Goal: Task Accomplishment & Management: Use online tool/utility

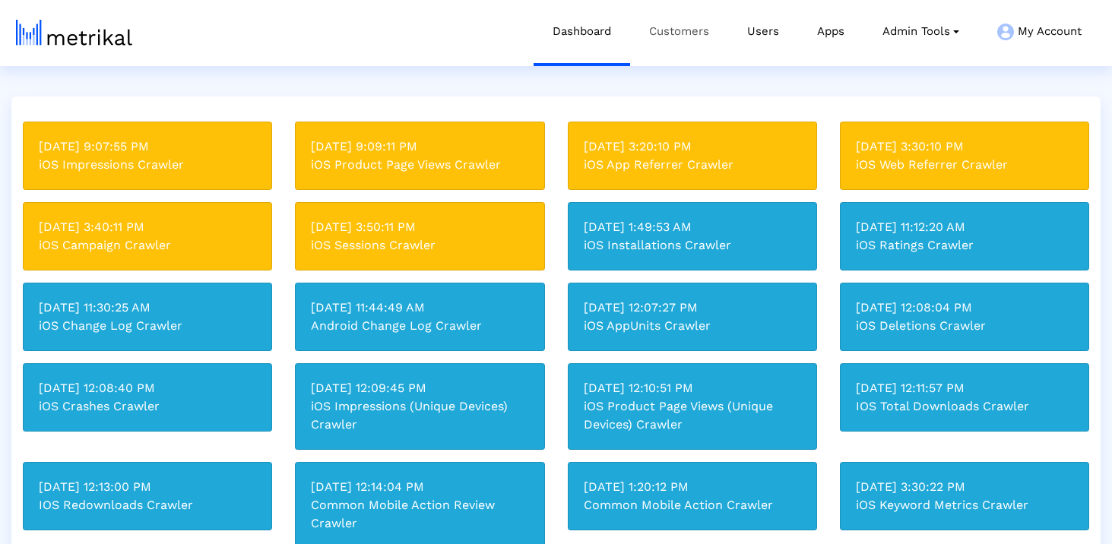
click at [690, 27] on link "Customers" at bounding box center [679, 31] width 98 height 63
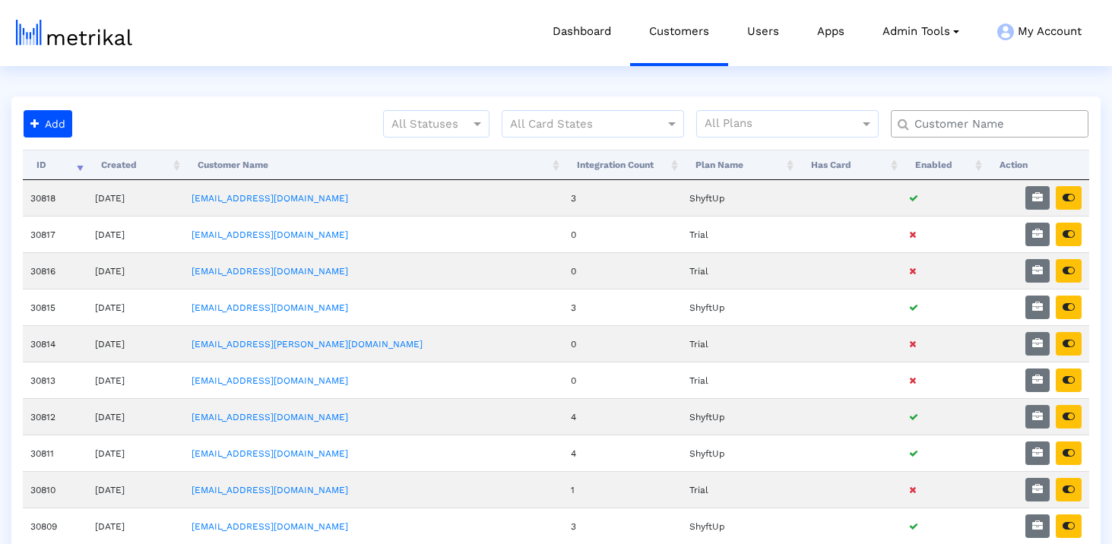
click at [942, 122] on input "text" at bounding box center [993, 124] width 179 height 16
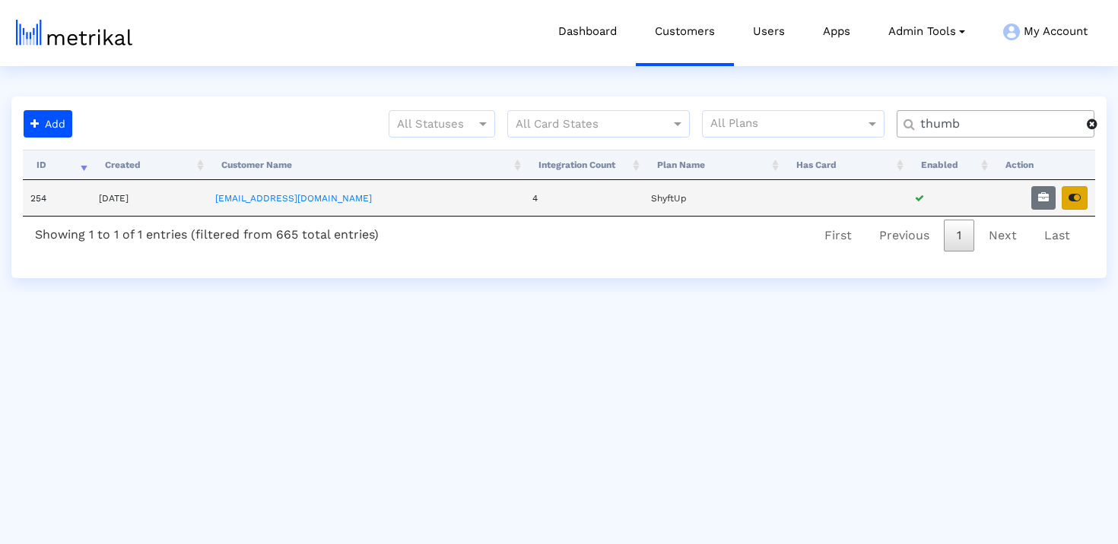
type input "thumb"
click at [1068, 204] on button "button" at bounding box center [1074, 198] width 26 height 24
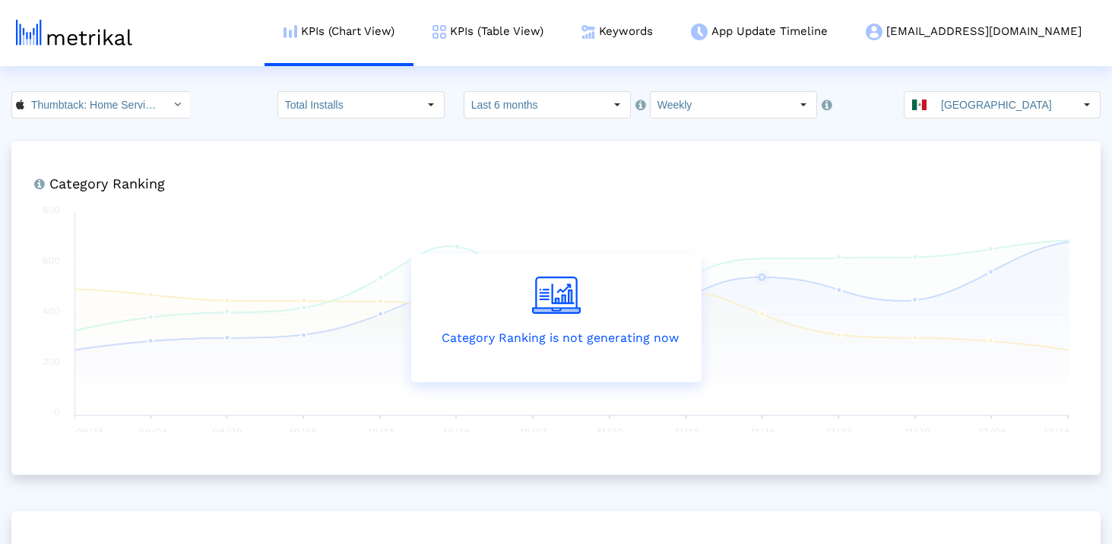
click at [1007, 131] on crea-index "Thumbtack: Home Service Pros < 852703300 > Total Installs Select how far back f…" at bounding box center [556, 470] width 1112 height 758
click at [996, 108] on input "[GEOGRAPHIC_DATA]" at bounding box center [1004, 105] width 140 height 26
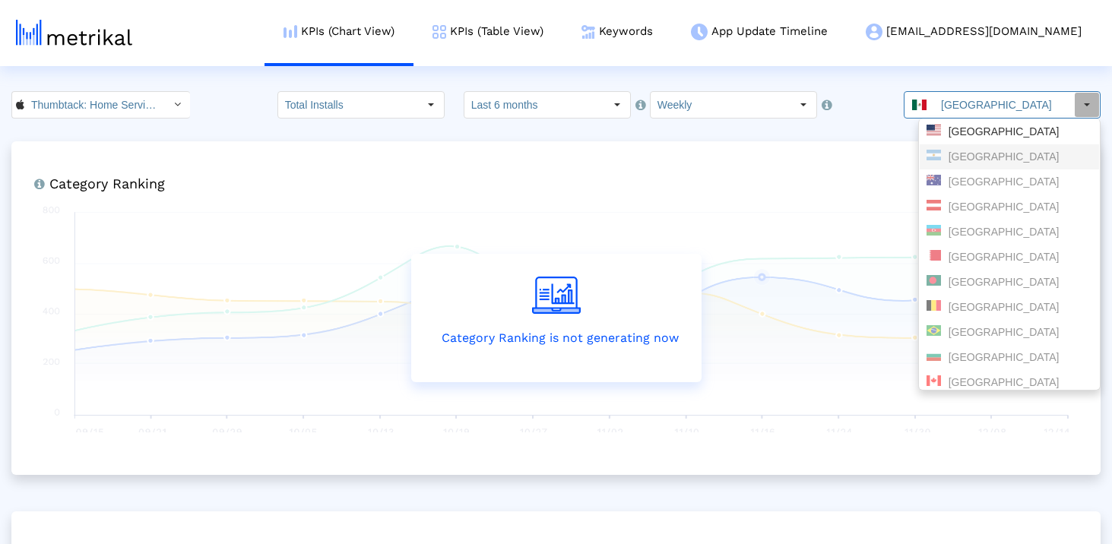
click at [950, 144] on div "[GEOGRAPHIC_DATA]" at bounding box center [1009, 156] width 179 height 25
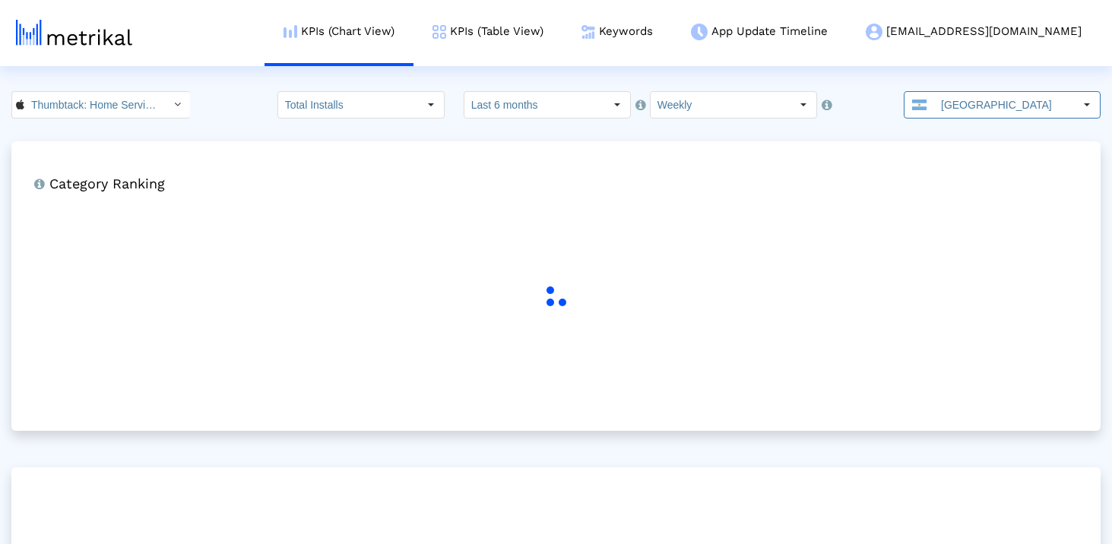
click at [950, 131] on crea-index "Thumbtack: Home Service Pros < 852703300 > Total Installs Select how far back f…" at bounding box center [556, 432] width 1112 height 682
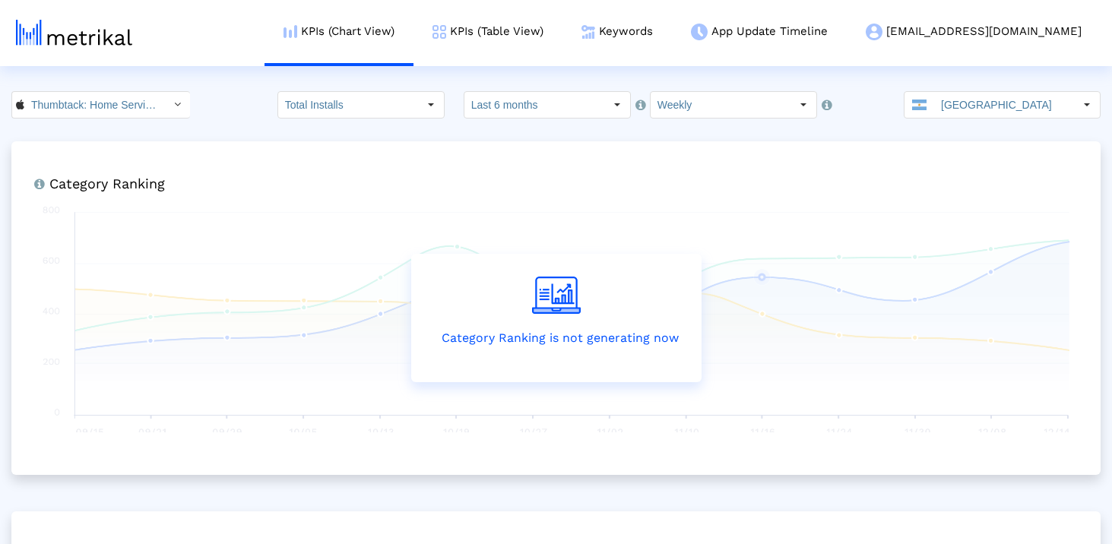
click at [951, 106] on input "[GEOGRAPHIC_DATA]" at bounding box center [1004, 105] width 140 height 26
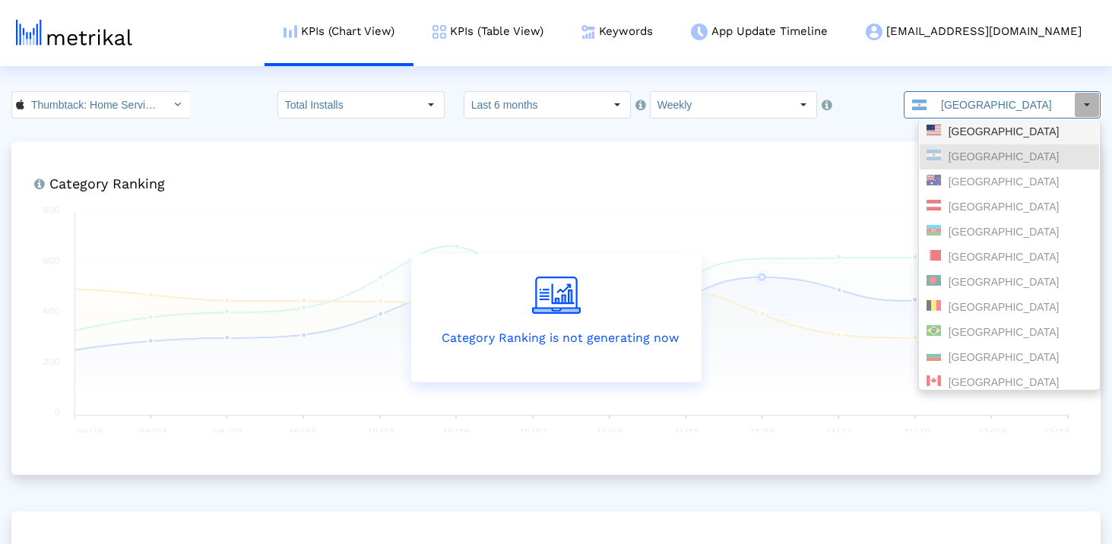
click at [954, 132] on div "[GEOGRAPHIC_DATA]" at bounding box center [1010, 132] width 166 height 14
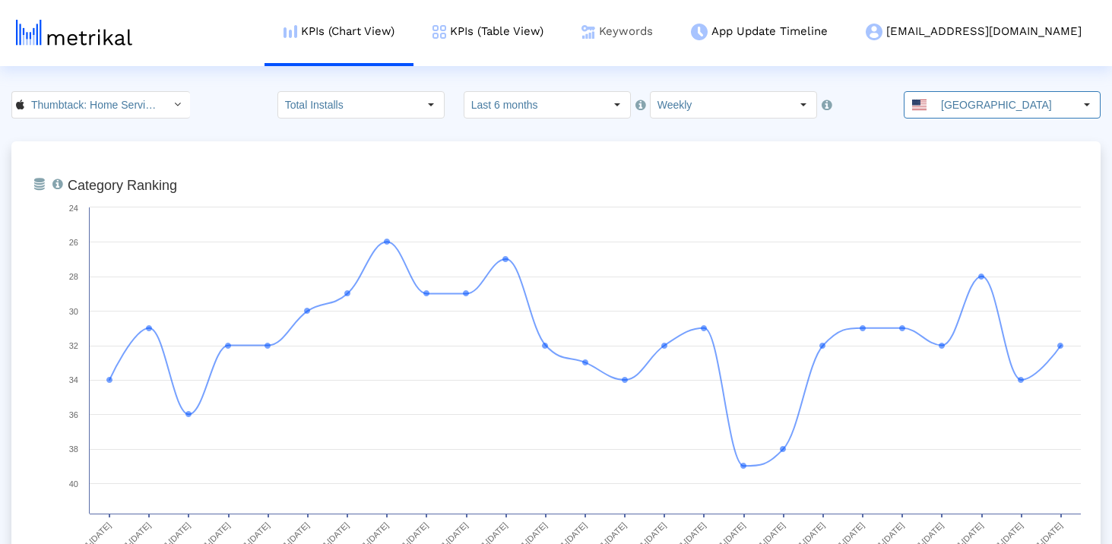
click at [672, 27] on link "Keywords" at bounding box center [617, 31] width 109 height 63
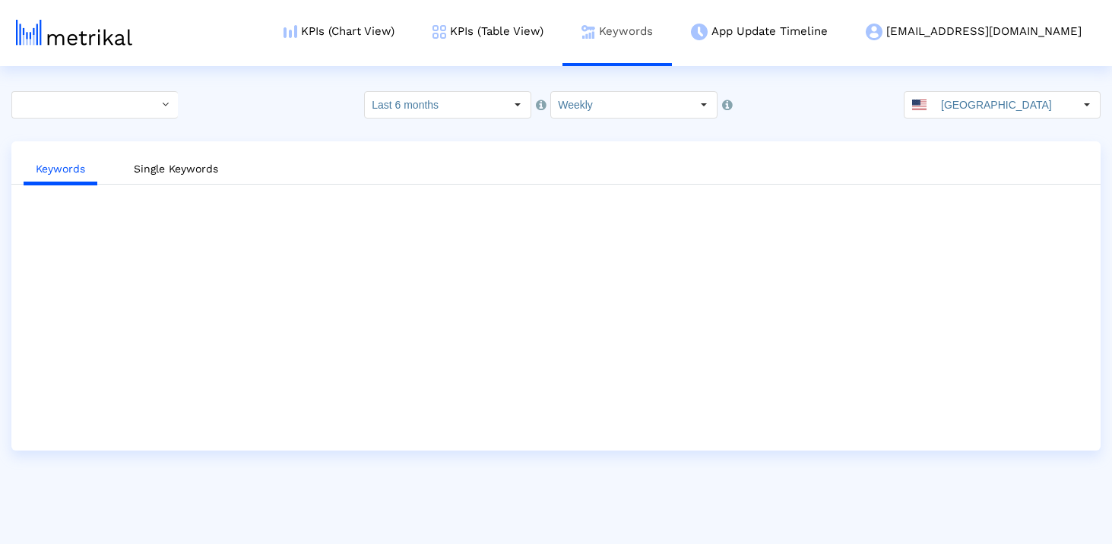
click at [672, 40] on link "Keywords" at bounding box center [617, 31] width 109 height 63
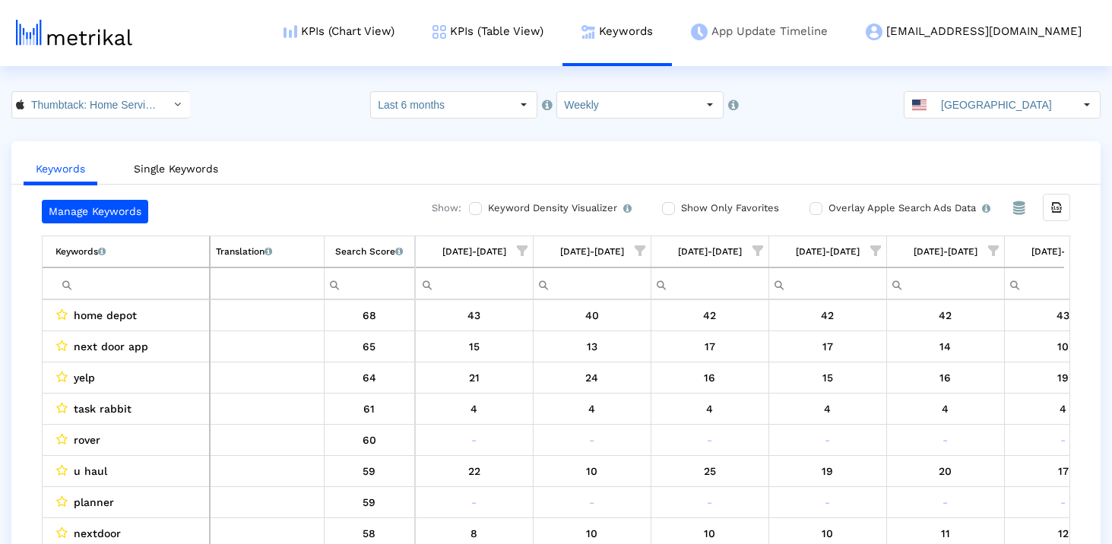
scroll to position [0, 2297]
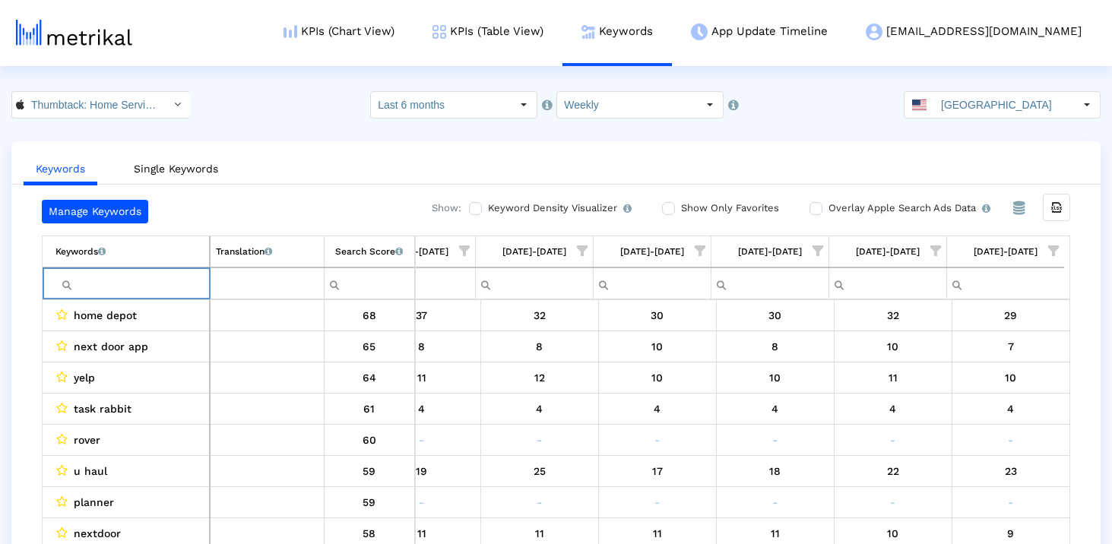
click at [146, 290] on input "Filter cell" at bounding box center [133, 283] width 154 height 25
type input "home impro"
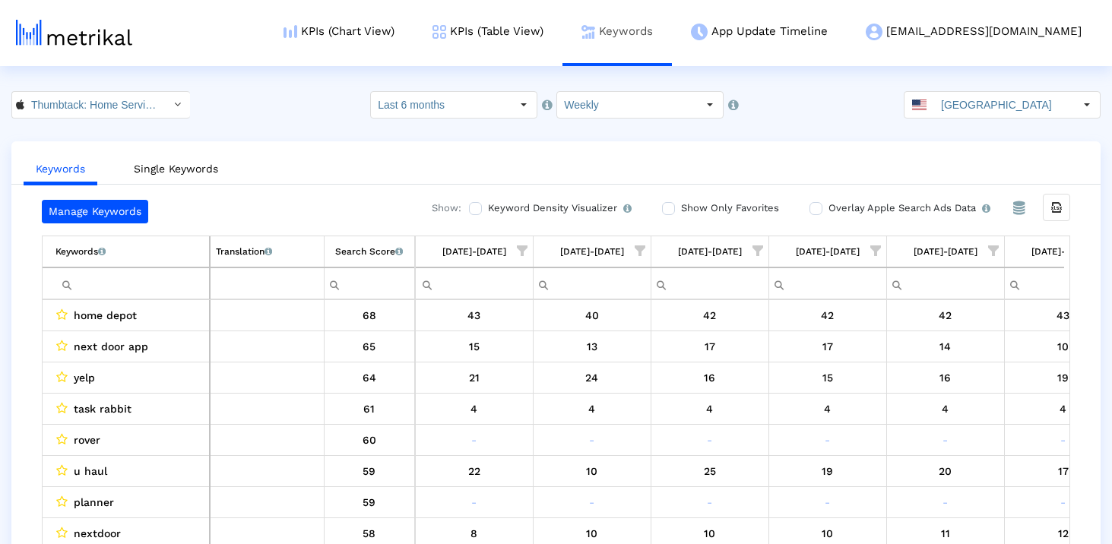
scroll to position [0, 2297]
